Goal: Task Accomplishment & Management: Manage account settings

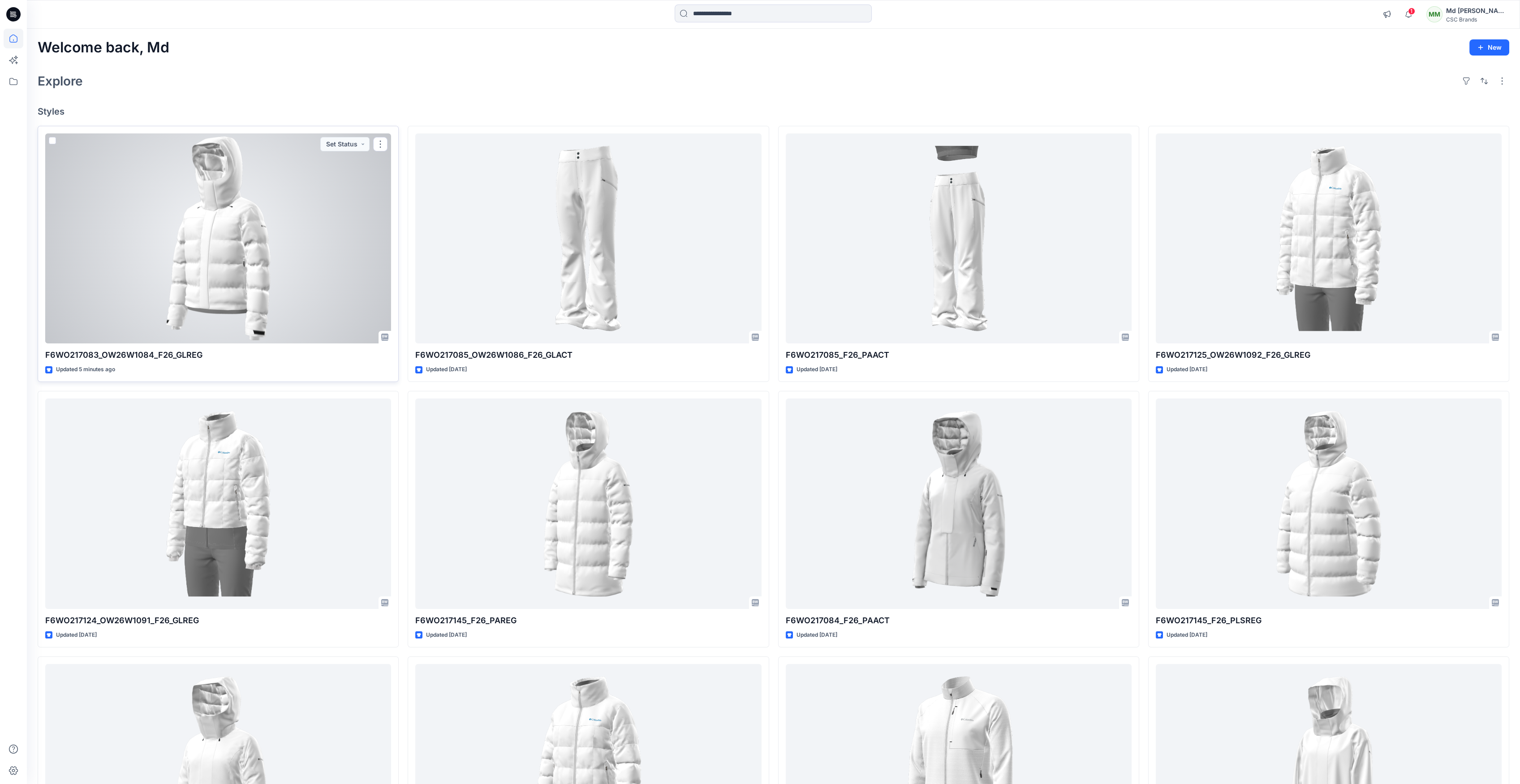
click at [280, 297] on div at bounding box center [218, 238] width 345 height 211
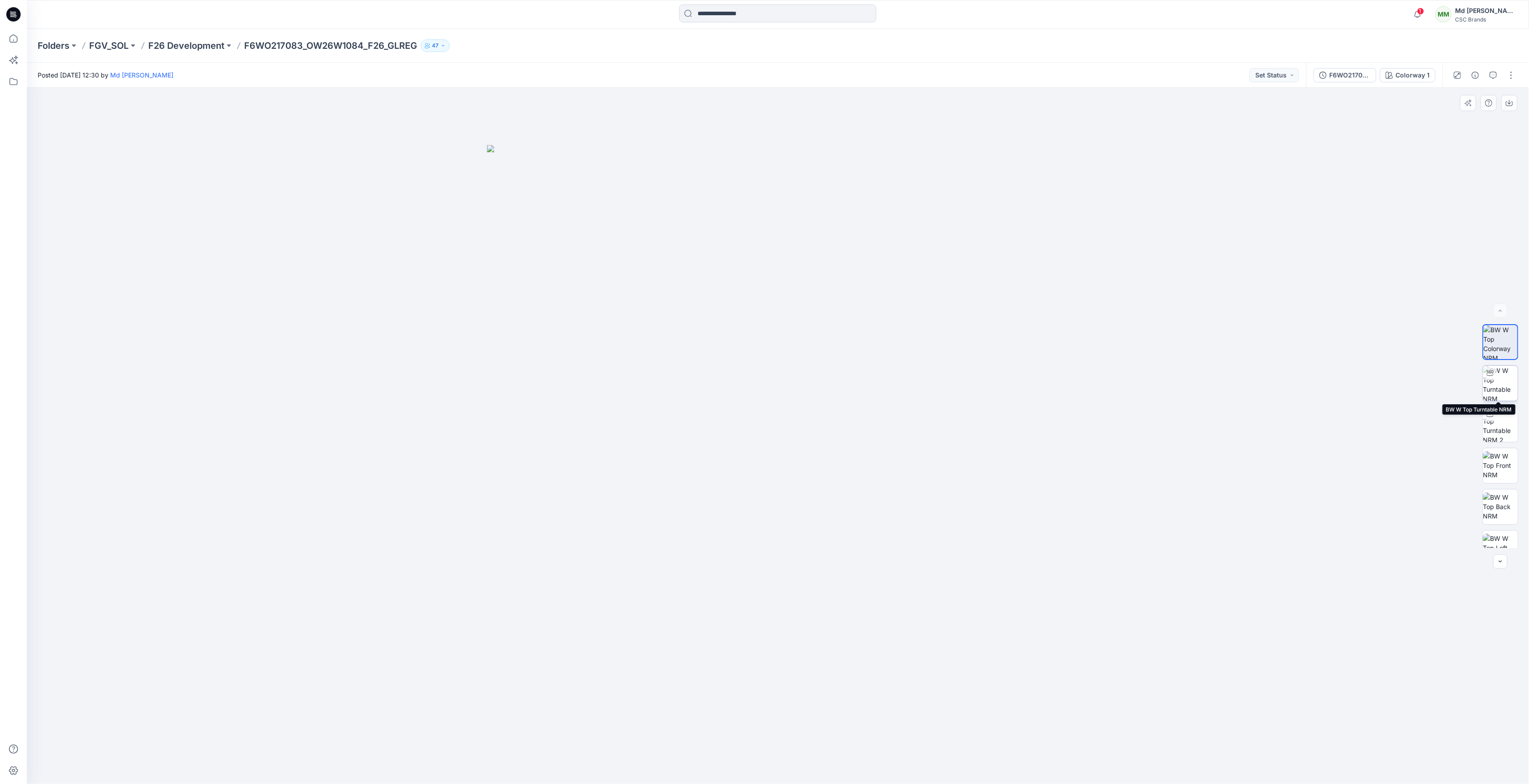
click at [1504, 386] on img at bounding box center [1500, 383] width 35 height 35
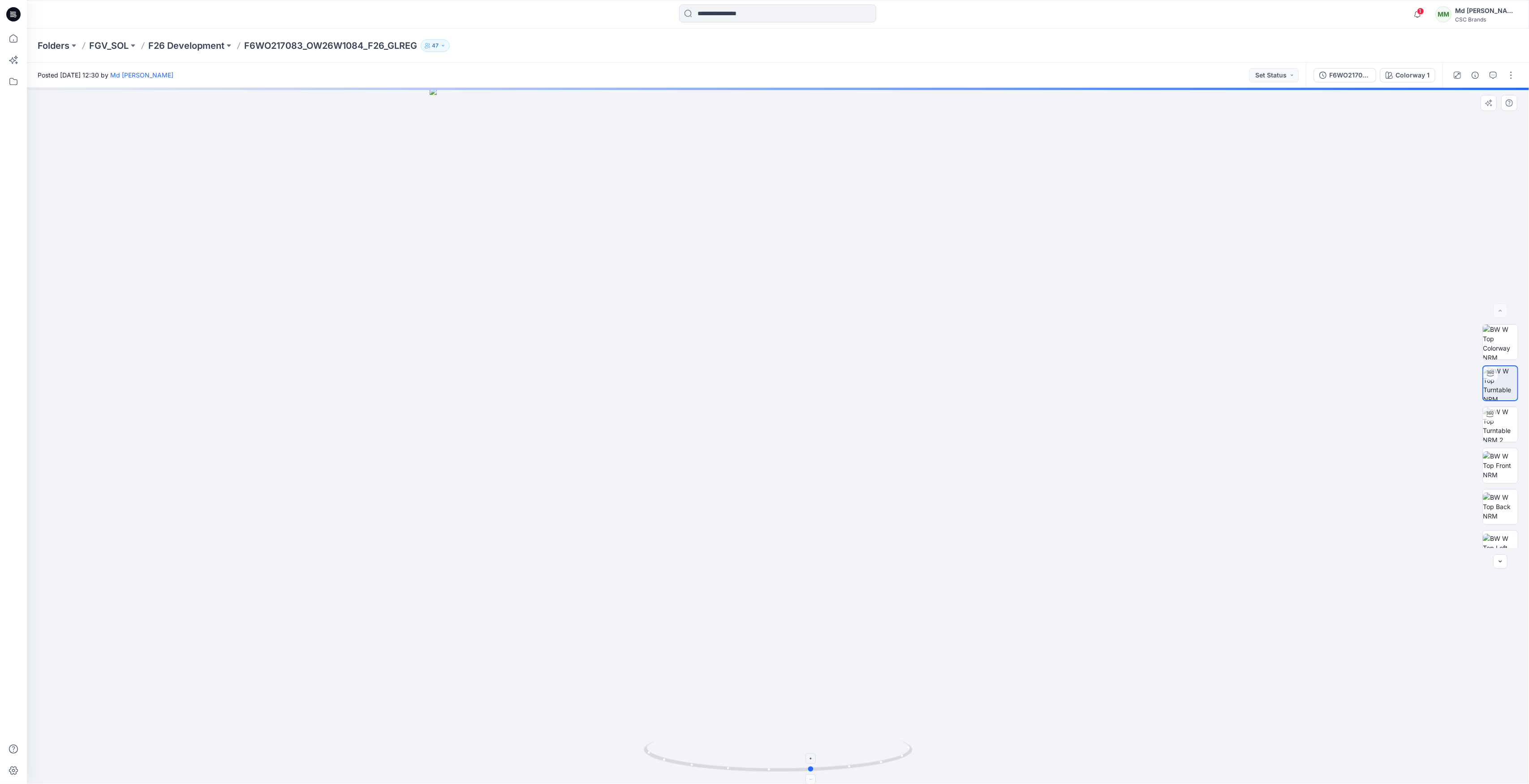
drag, startPoint x: 777, startPoint y: 772, endPoint x: 811, endPoint y: 768, distance: 34.2
click at [811, 768] on icon at bounding box center [779, 757] width 271 height 34
drag, startPoint x: 813, startPoint y: 768, endPoint x: 1064, endPoint y: 746, distance: 252.0
click at [1064, 746] on div at bounding box center [778, 436] width 1502 height 696
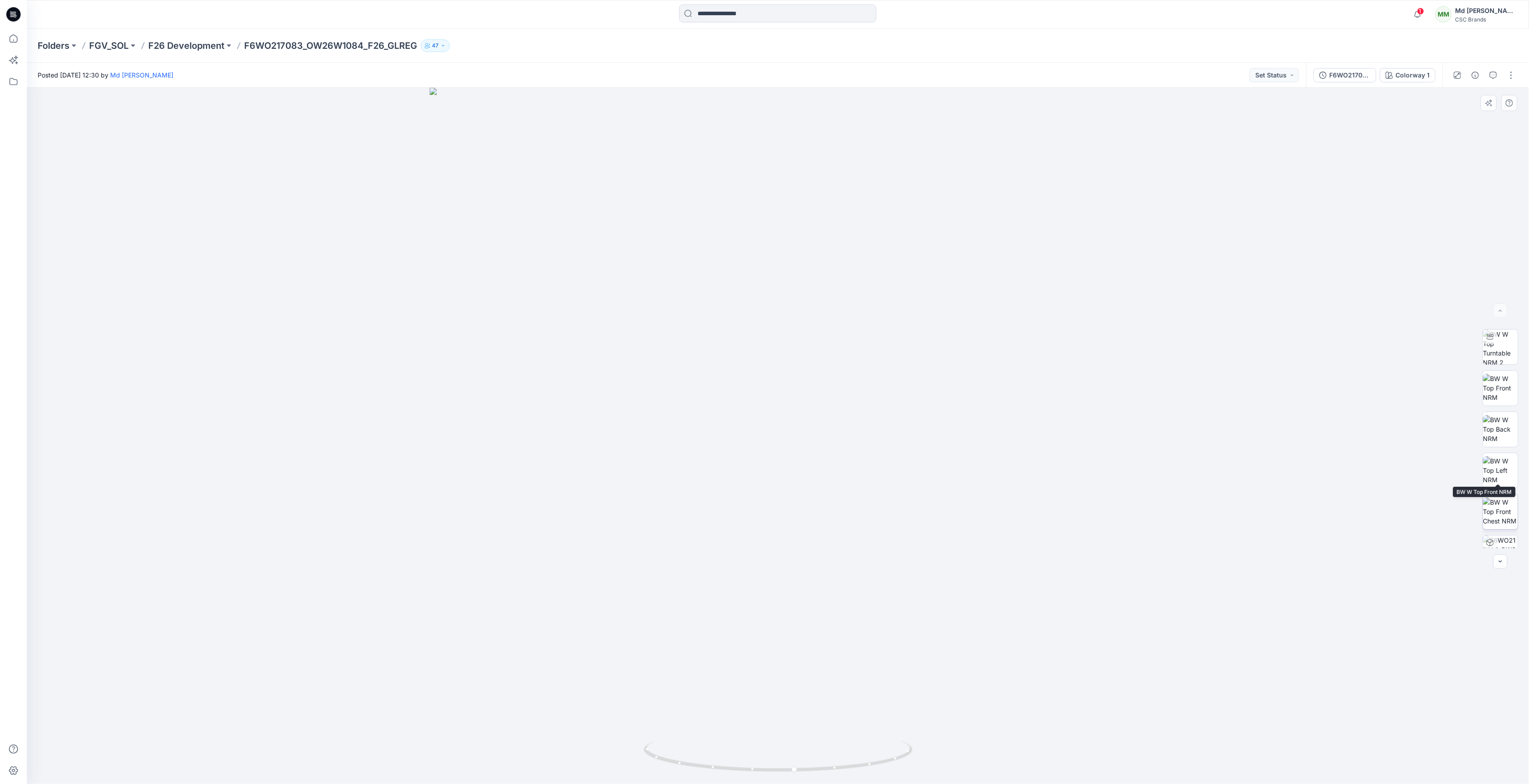
scroll to position [100, 0]
click at [1506, 339] on img at bounding box center [1500, 342] width 34 height 34
click at [18, 16] on icon at bounding box center [13, 14] width 14 height 14
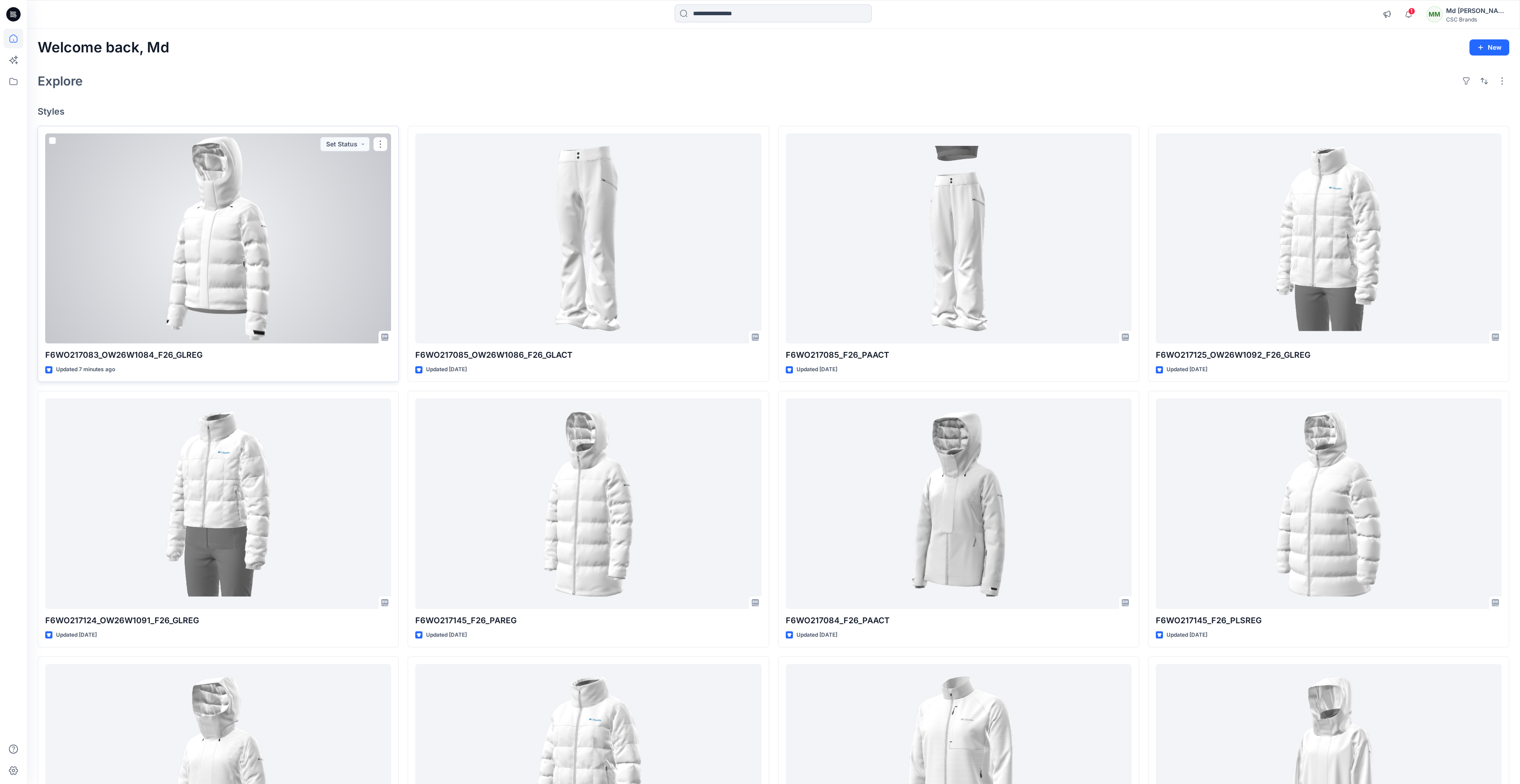
click at [326, 261] on div at bounding box center [218, 238] width 345 height 211
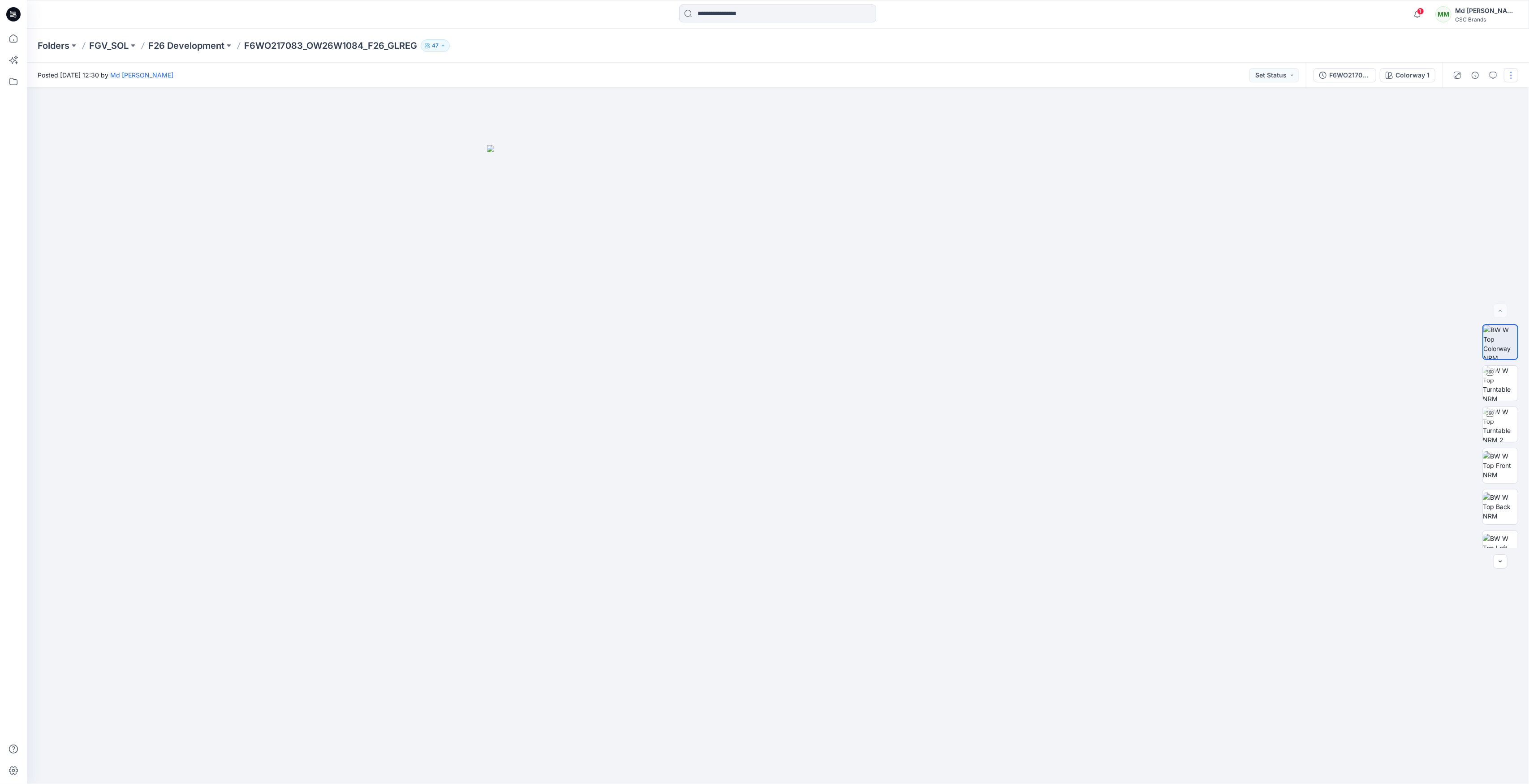
click at [1513, 80] on button "button" at bounding box center [1510, 75] width 14 height 14
click at [1473, 118] on button "Edit" at bounding box center [1473, 121] width 82 height 16
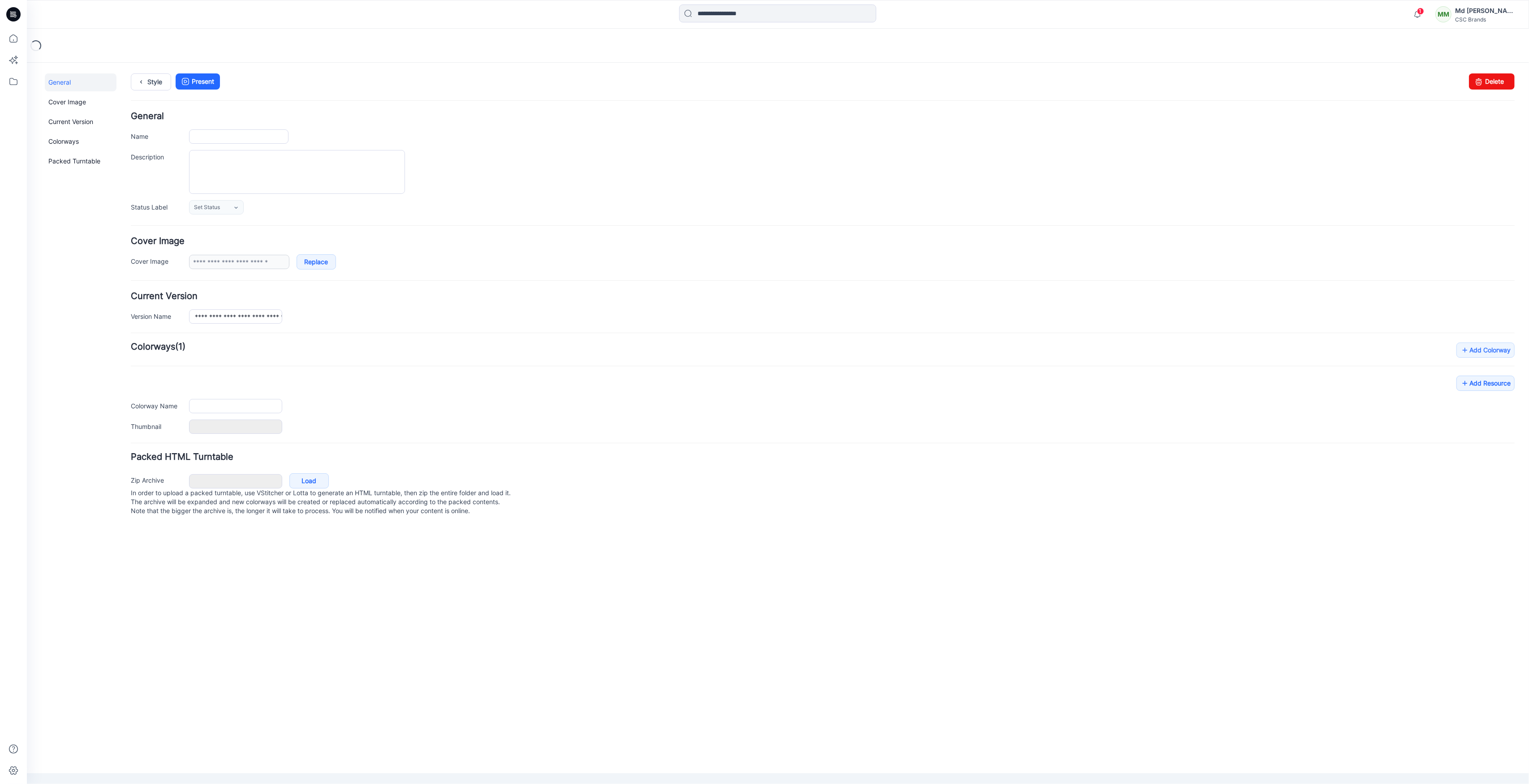
type input "**********"
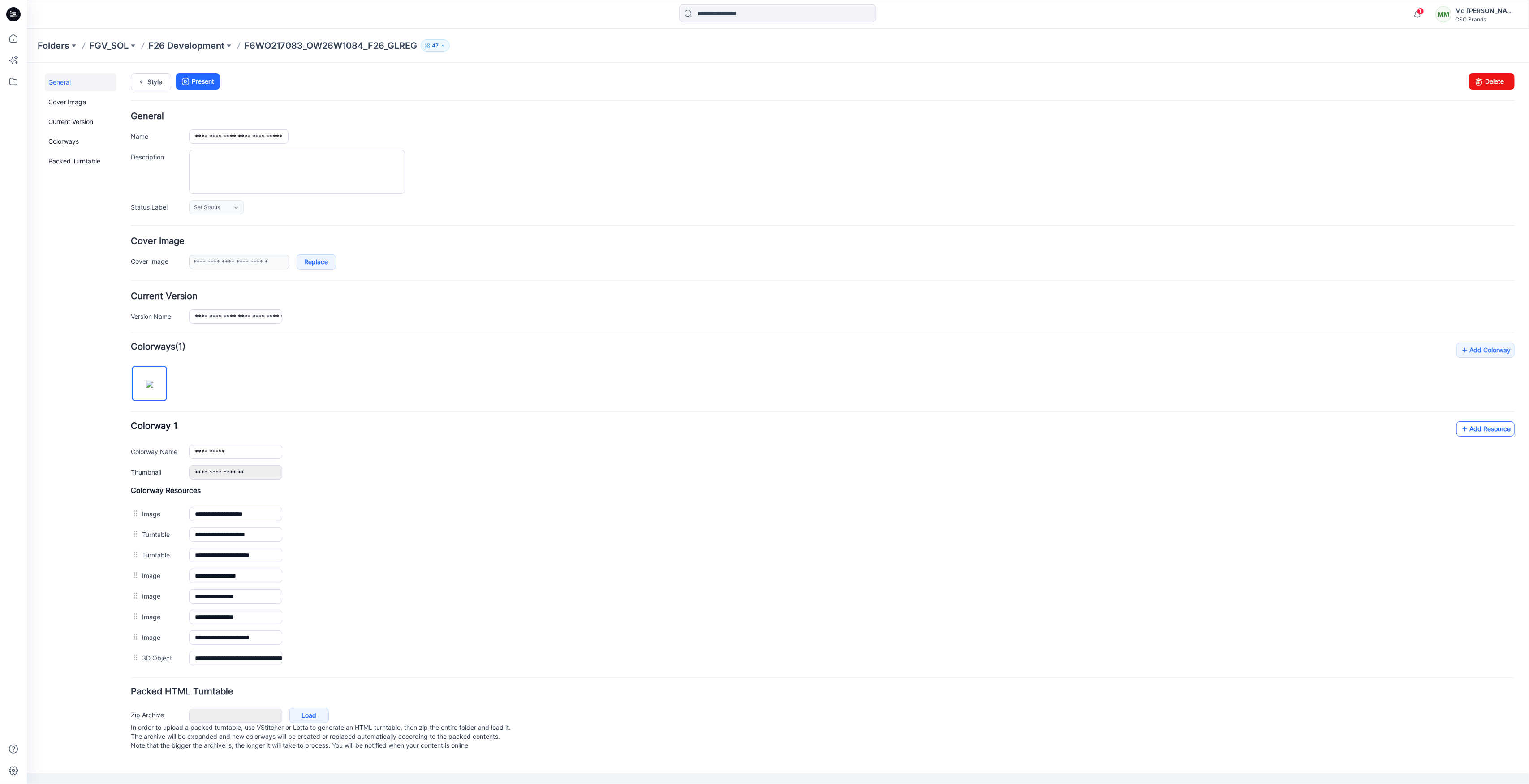
click at [1498, 433] on link "Add Resource" at bounding box center [1485, 428] width 58 height 15
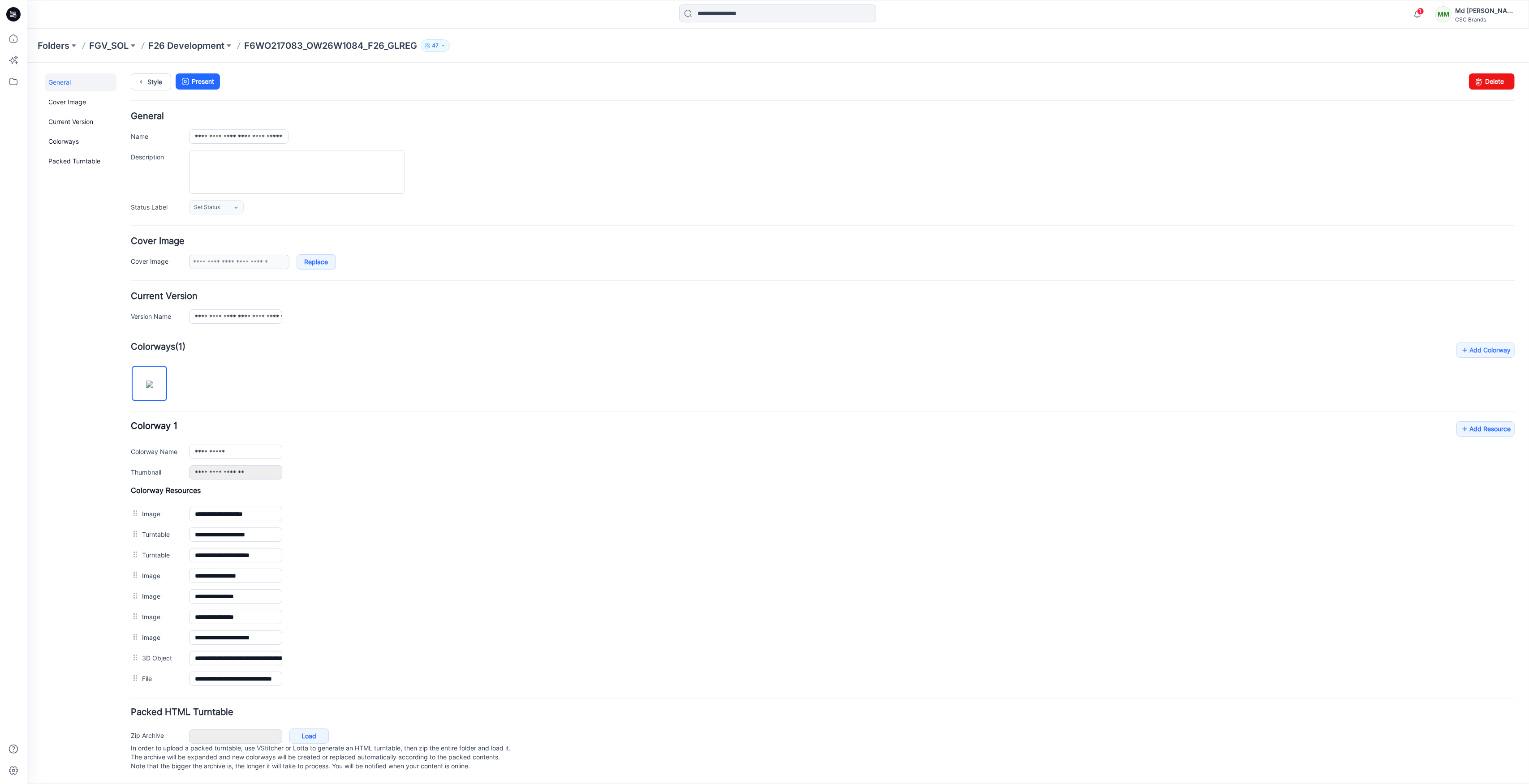
click at [73, 83] on link "General" at bounding box center [80, 82] width 71 height 18
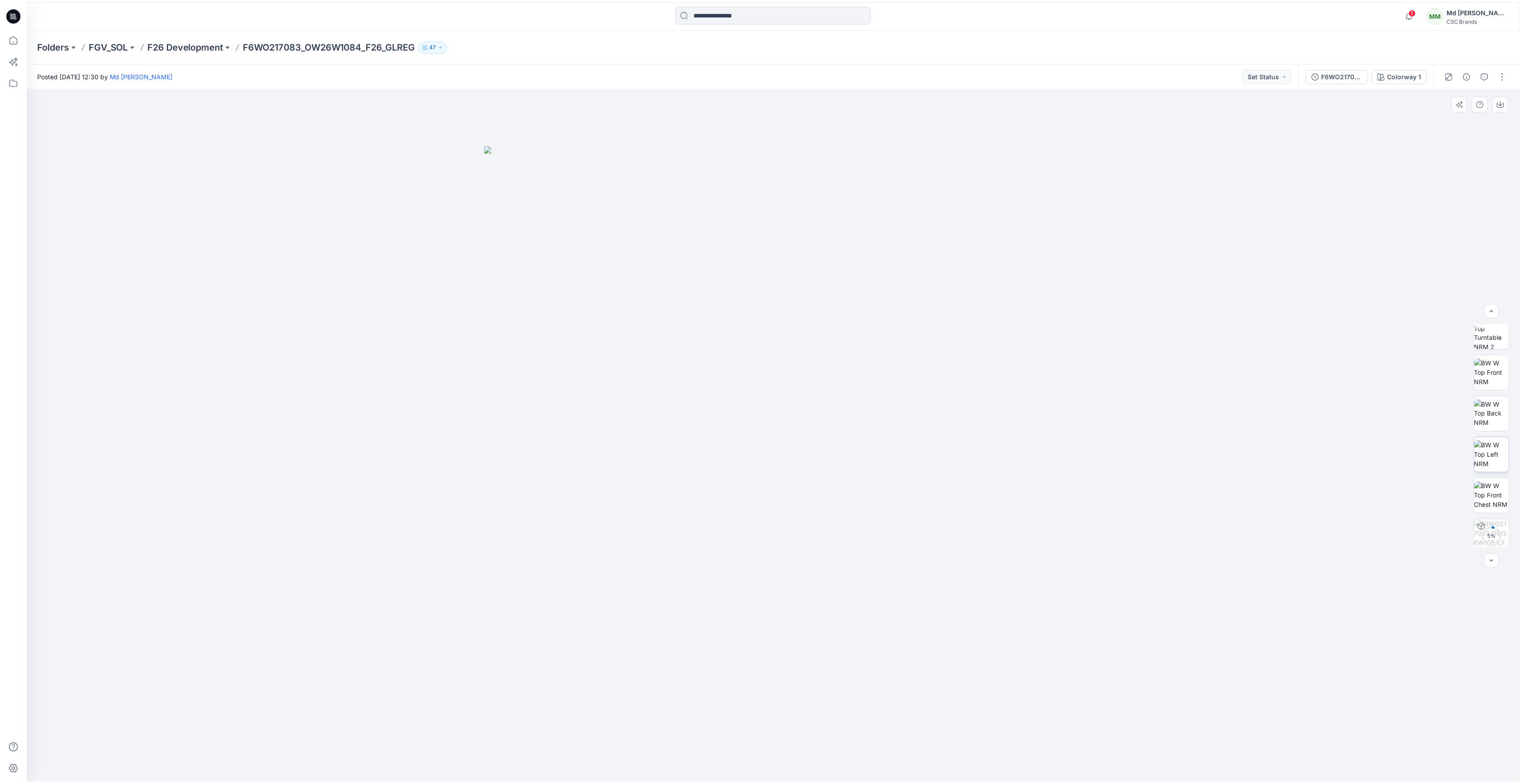
scroll to position [141, 0]
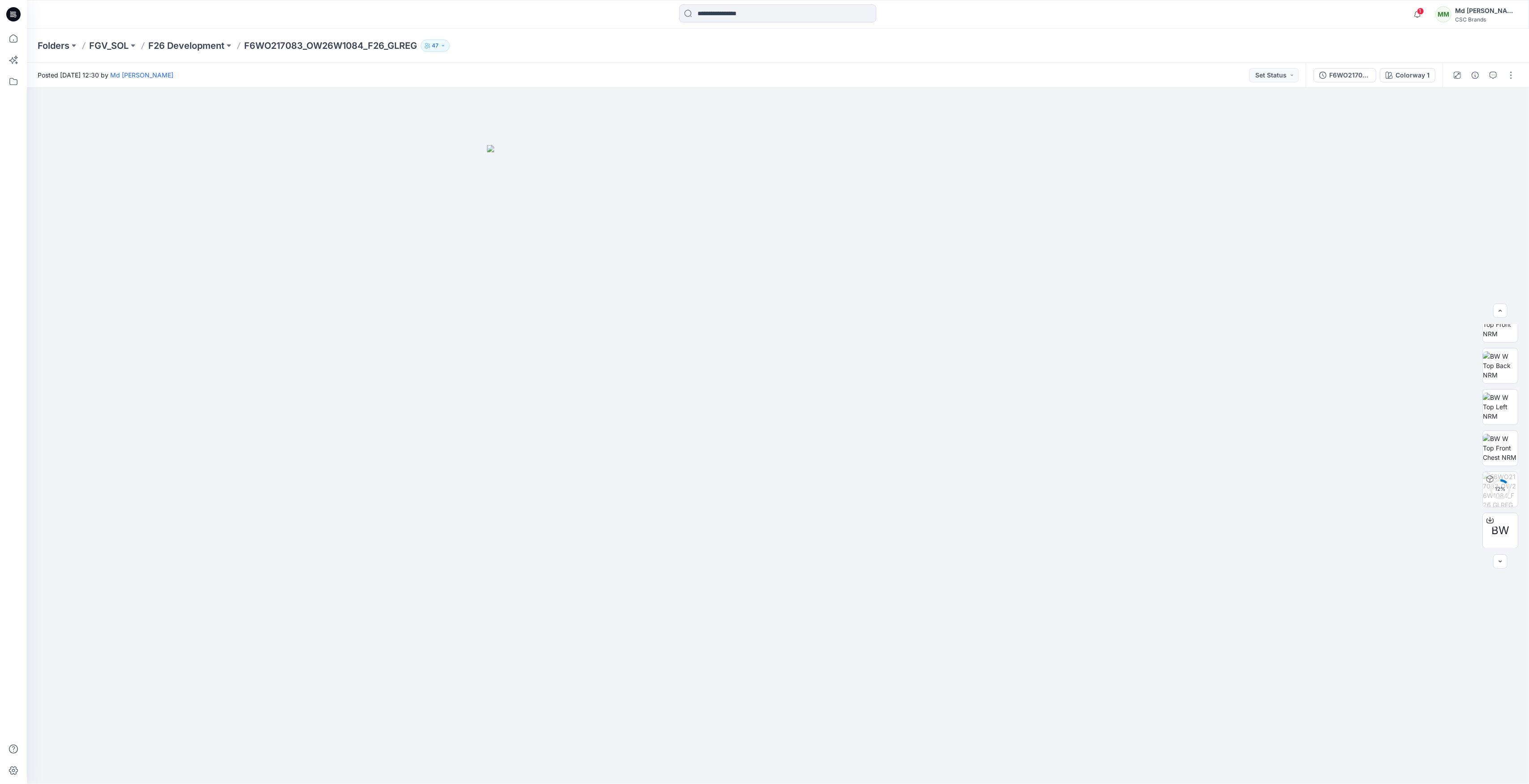
click at [16, 12] on icon at bounding box center [13, 14] width 14 height 14
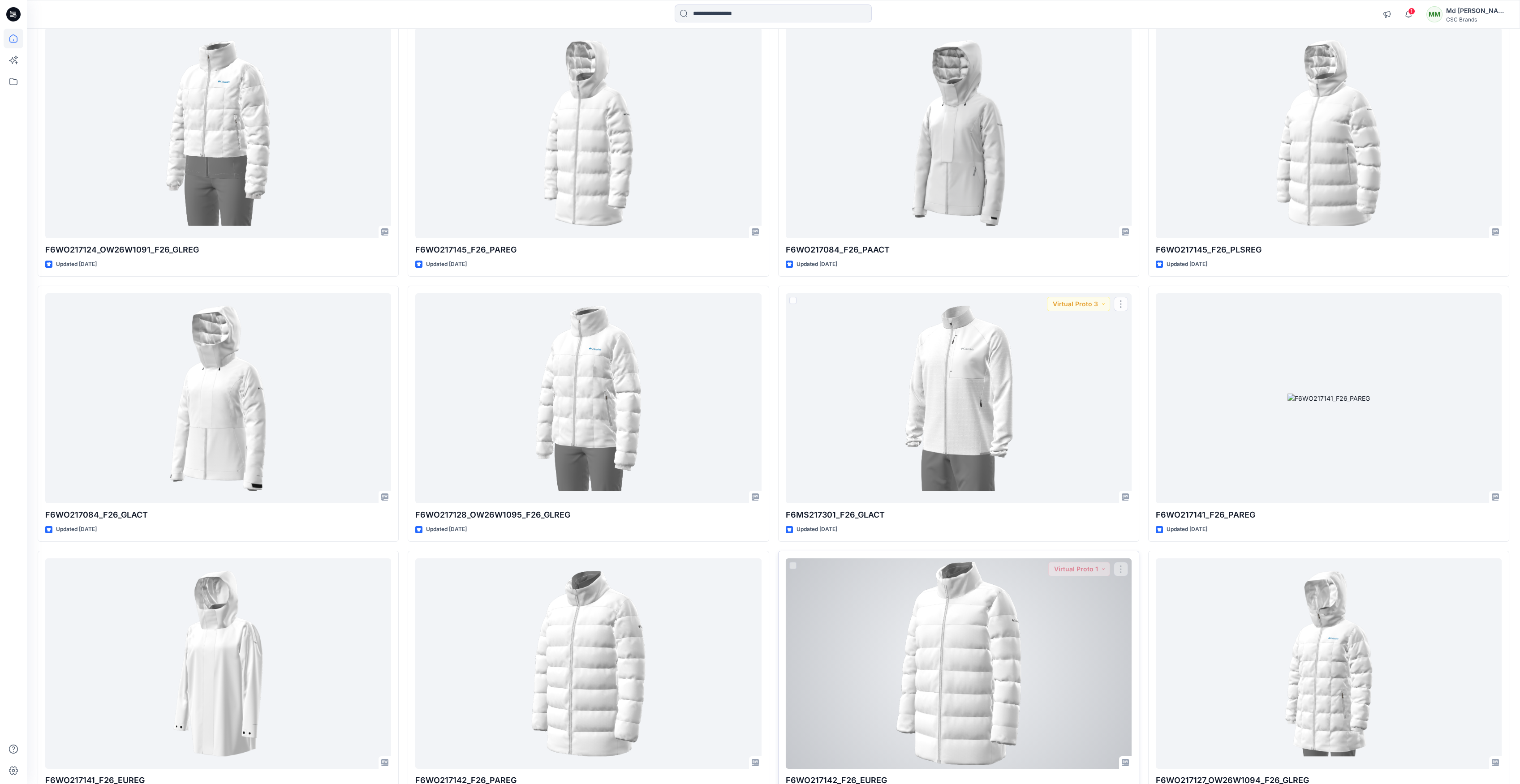
scroll to position [529, 0]
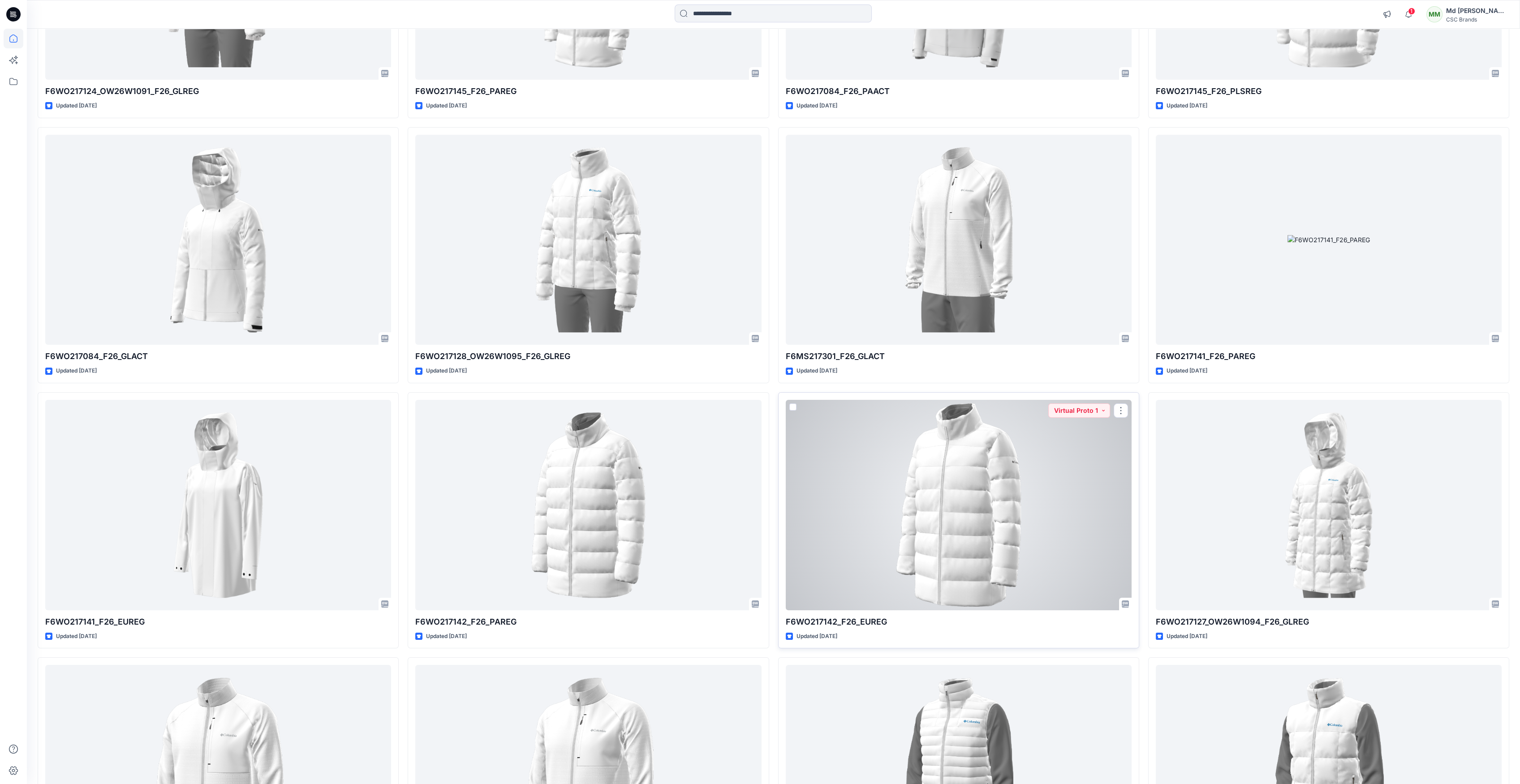
click at [983, 485] on div at bounding box center [958, 505] width 345 height 211
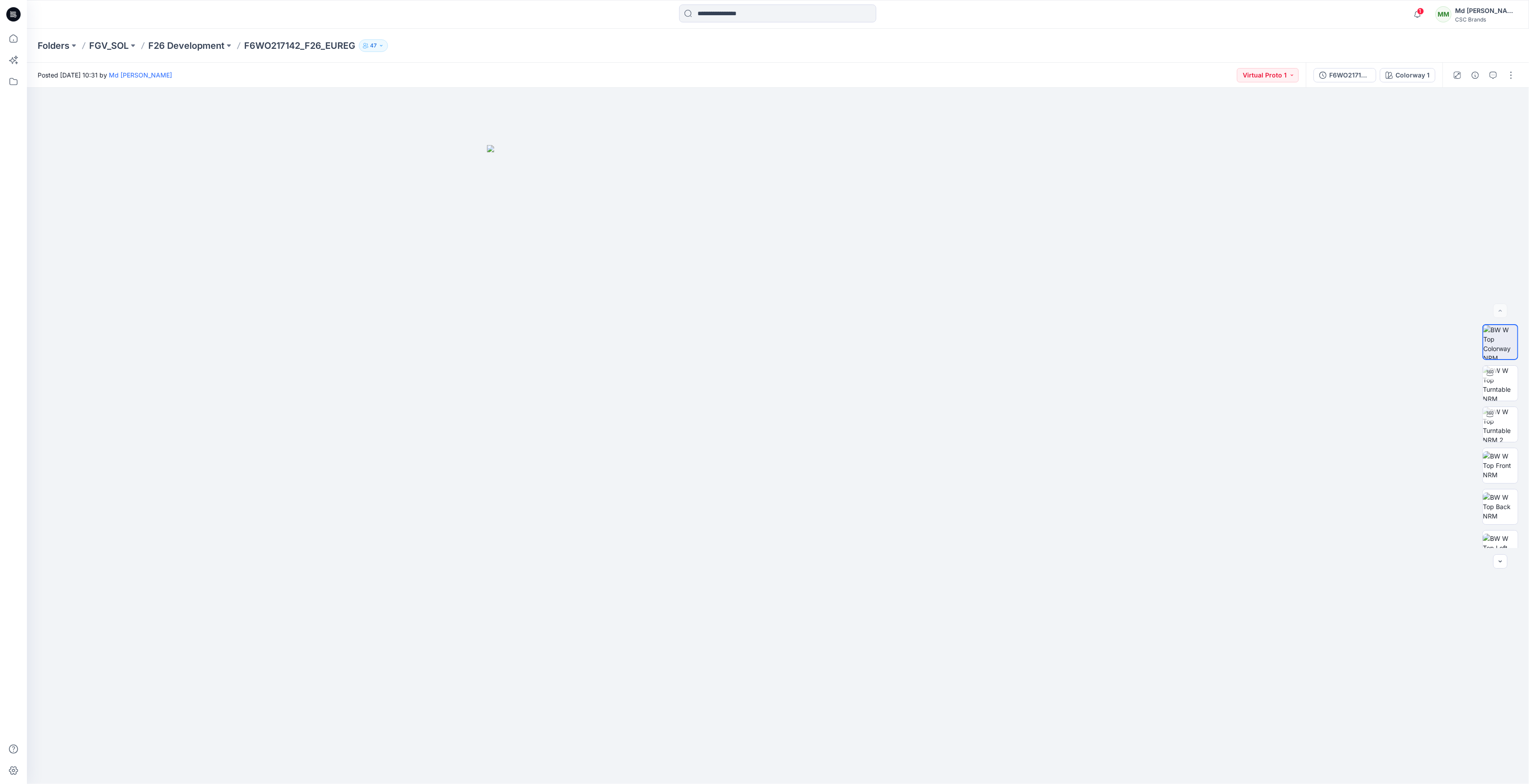
click at [16, 13] on icon at bounding box center [13, 14] width 14 height 14
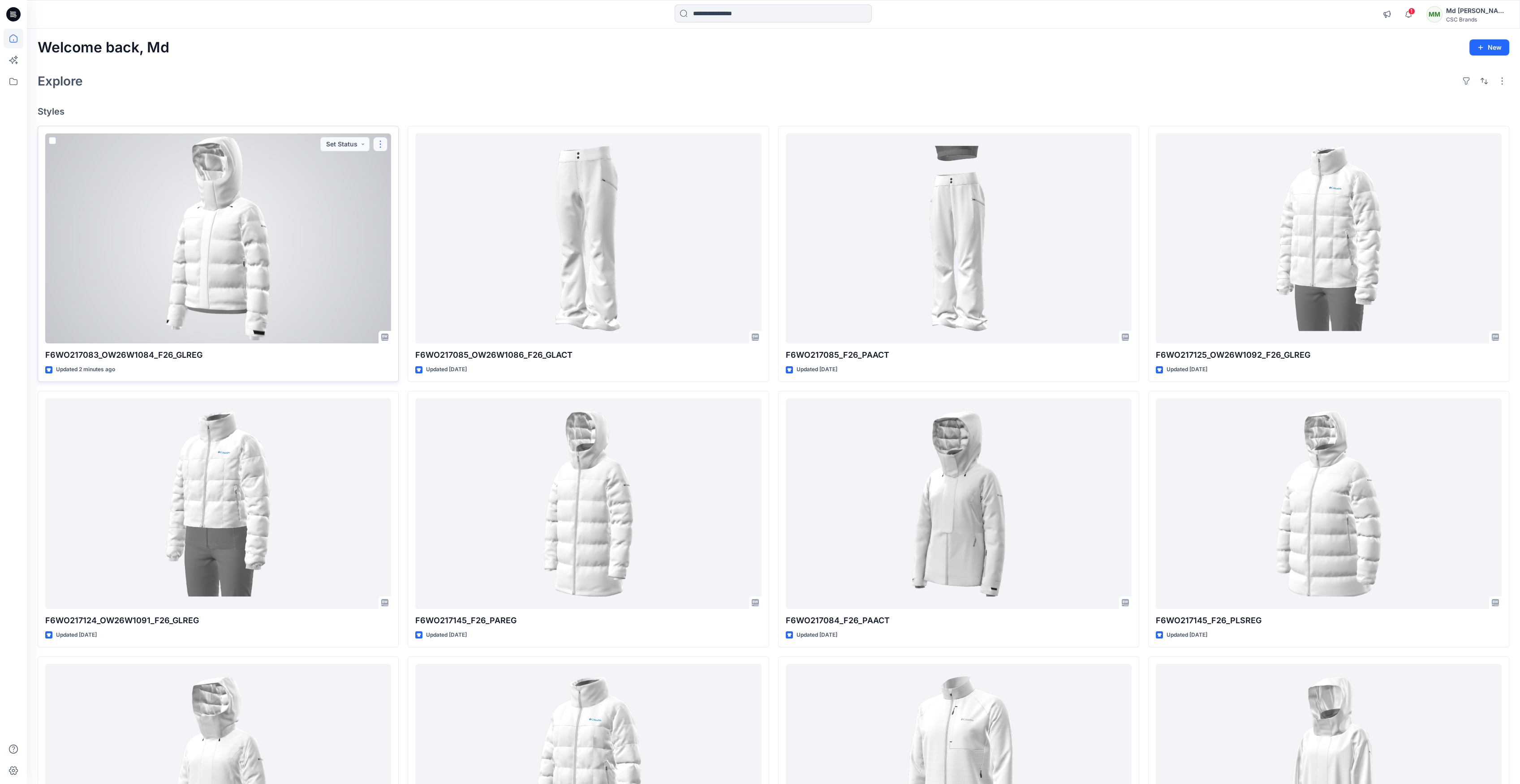
click at [383, 142] on button "button" at bounding box center [380, 144] width 14 height 14
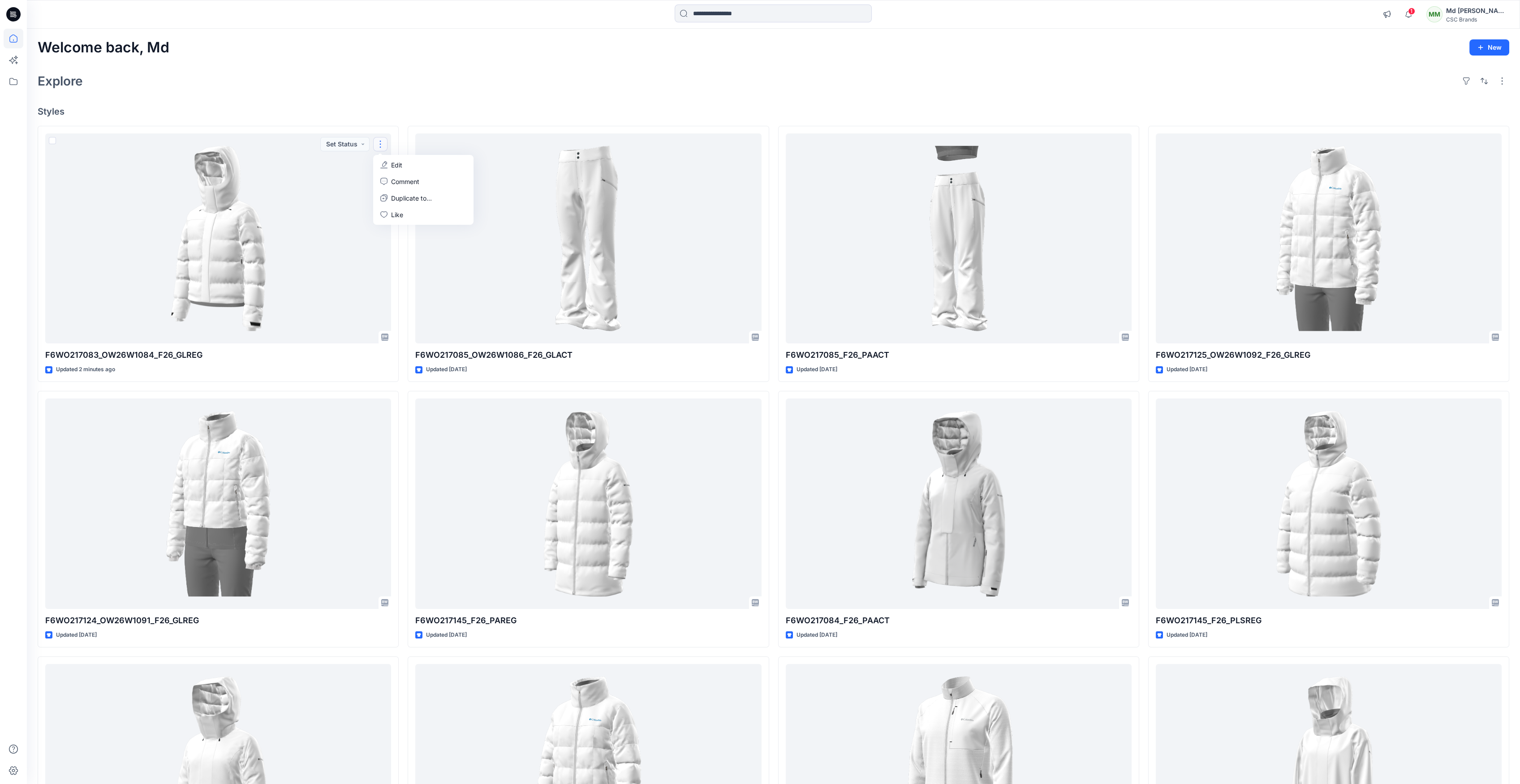
click at [385, 76] on div "Explore" at bounding box center [773, 80] width 1471 height 21
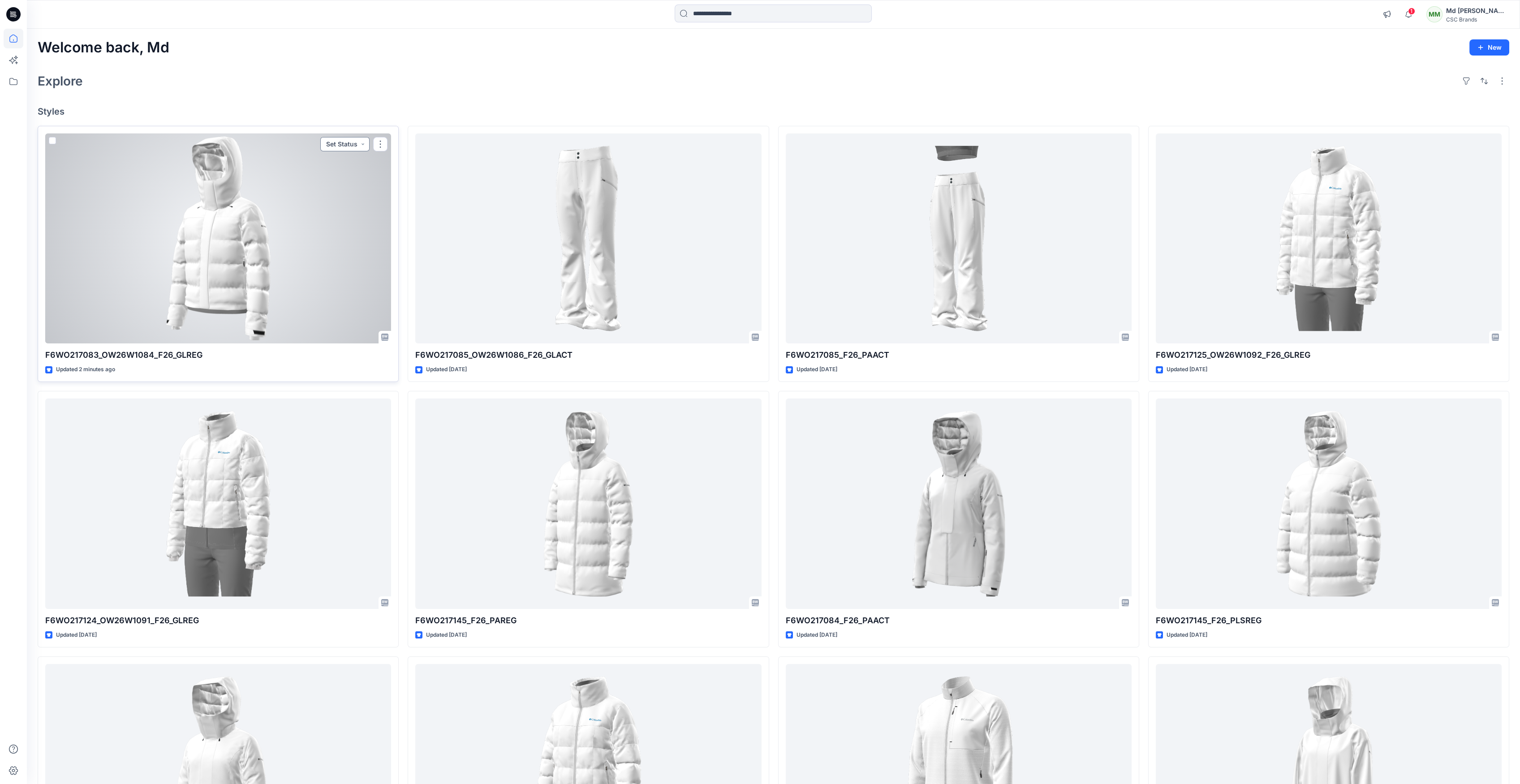
click at [352, 147] on button "Set Status" at bounding box center [345, 144] width 49 height 14
click at [326, 244] on p "F/A Virtual" at bounding box center [322, 244] width 31 height 12
click at [380, 147] on button "button" at bounding box center [380, 144] width 14 height 14
click at [324, 239] on div at bounding box center [218, 238] width 345 height 211
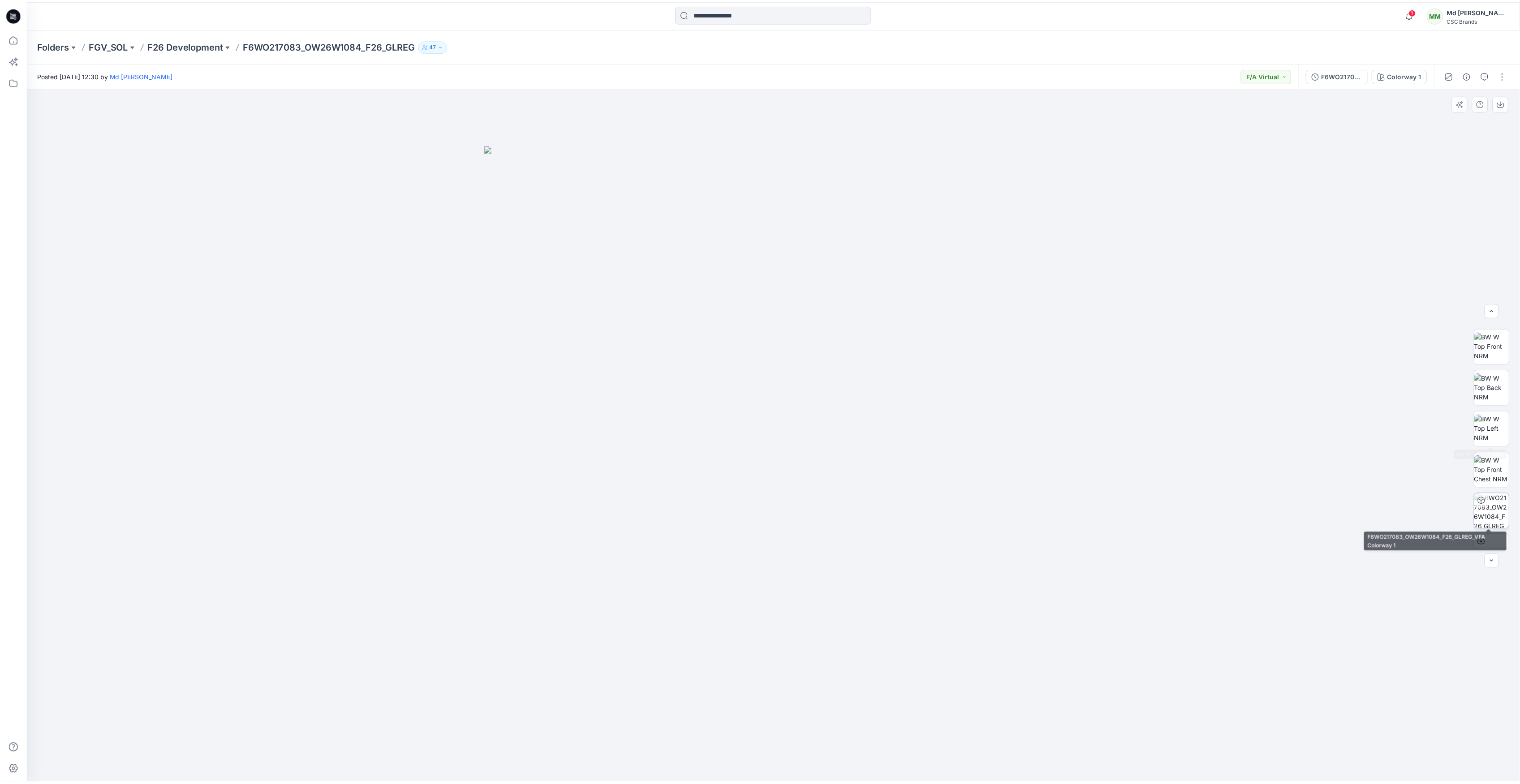
scroll to position [141, 0]
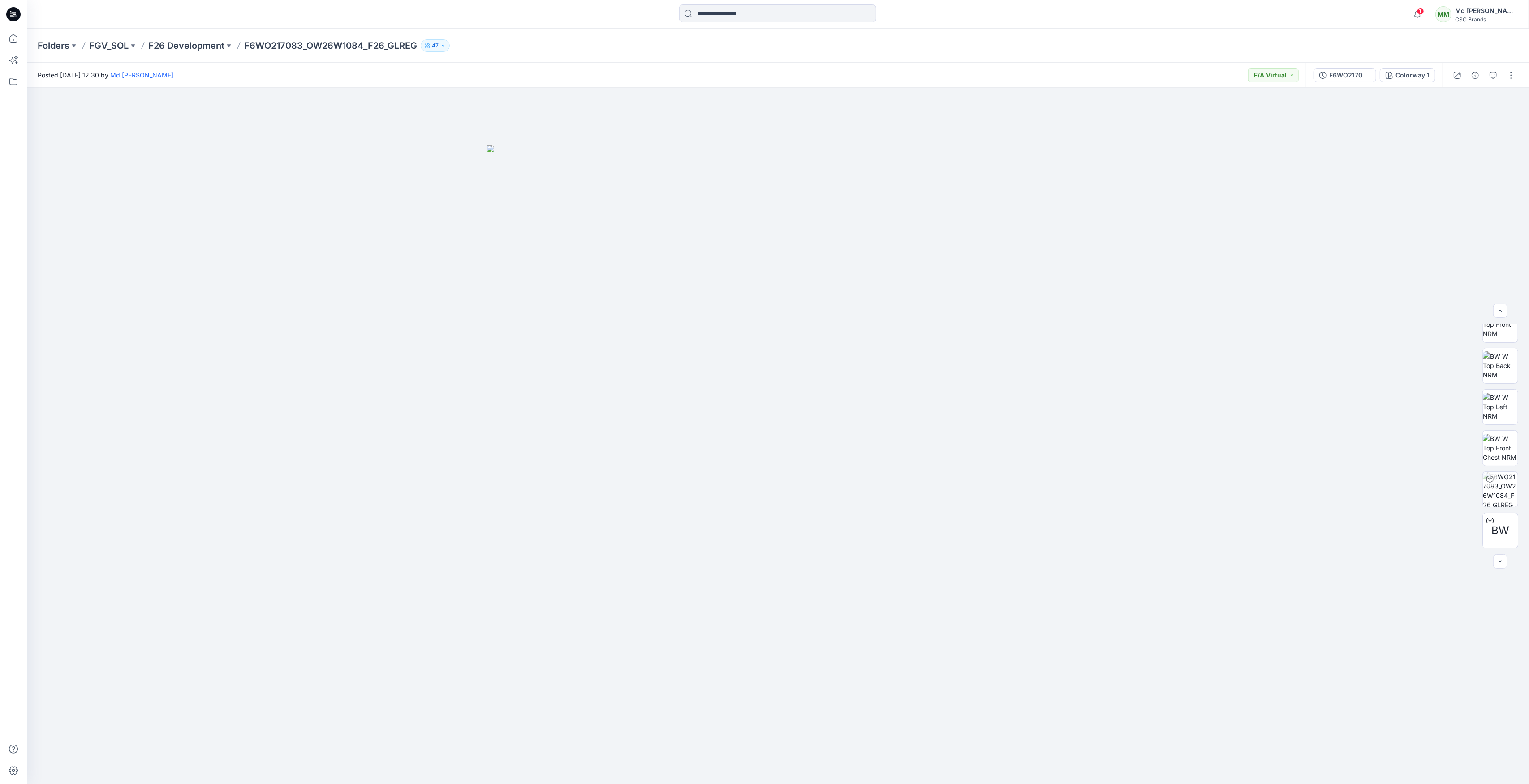
click at [12, 12] on icon at bounding box center [13, 14] width 14 height 14
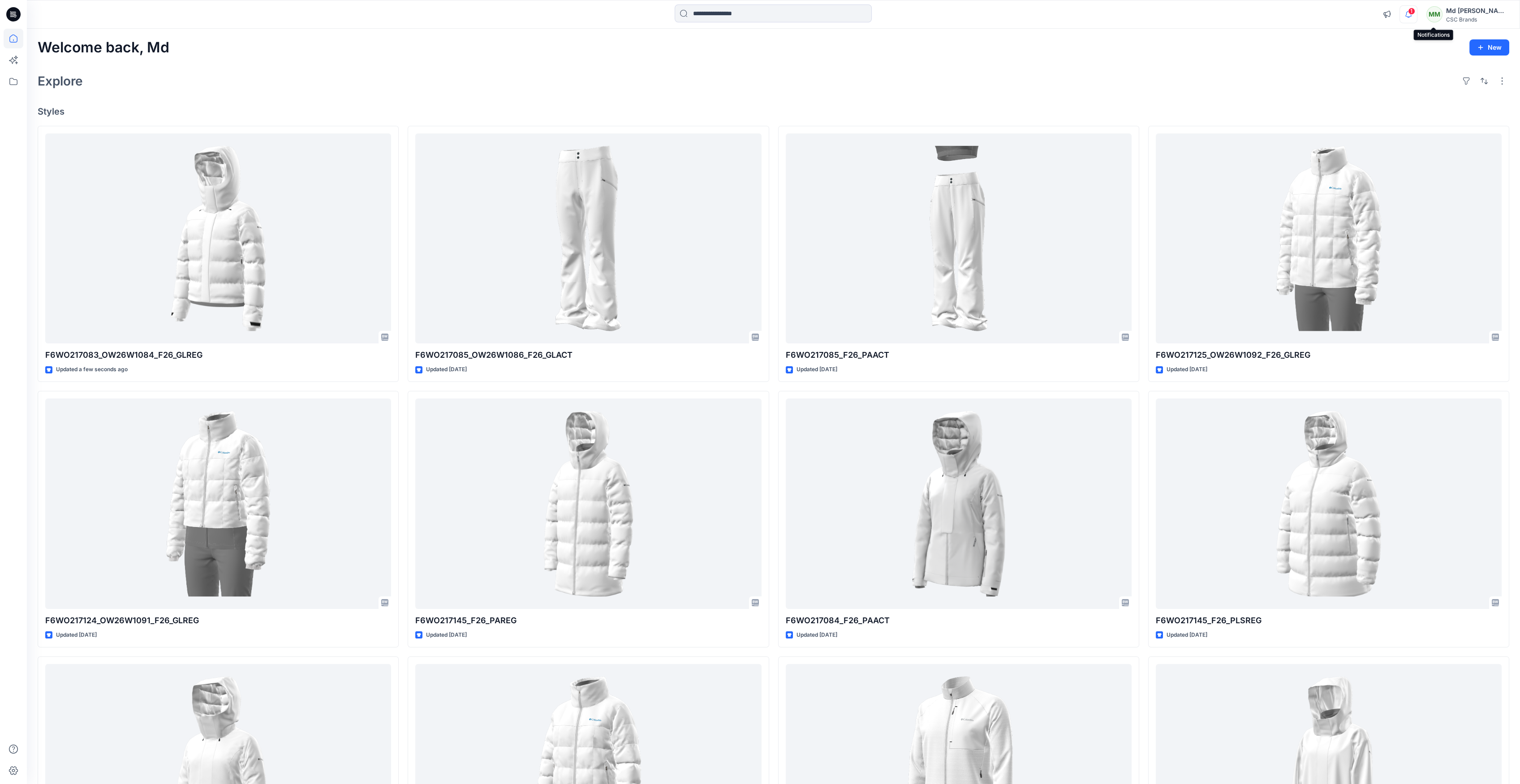
click at [1417, 17] on icon "button" at bounding box center [1408, 14] width 17 height 18
